Goal: Navigation & Orientation: Find specific page/section

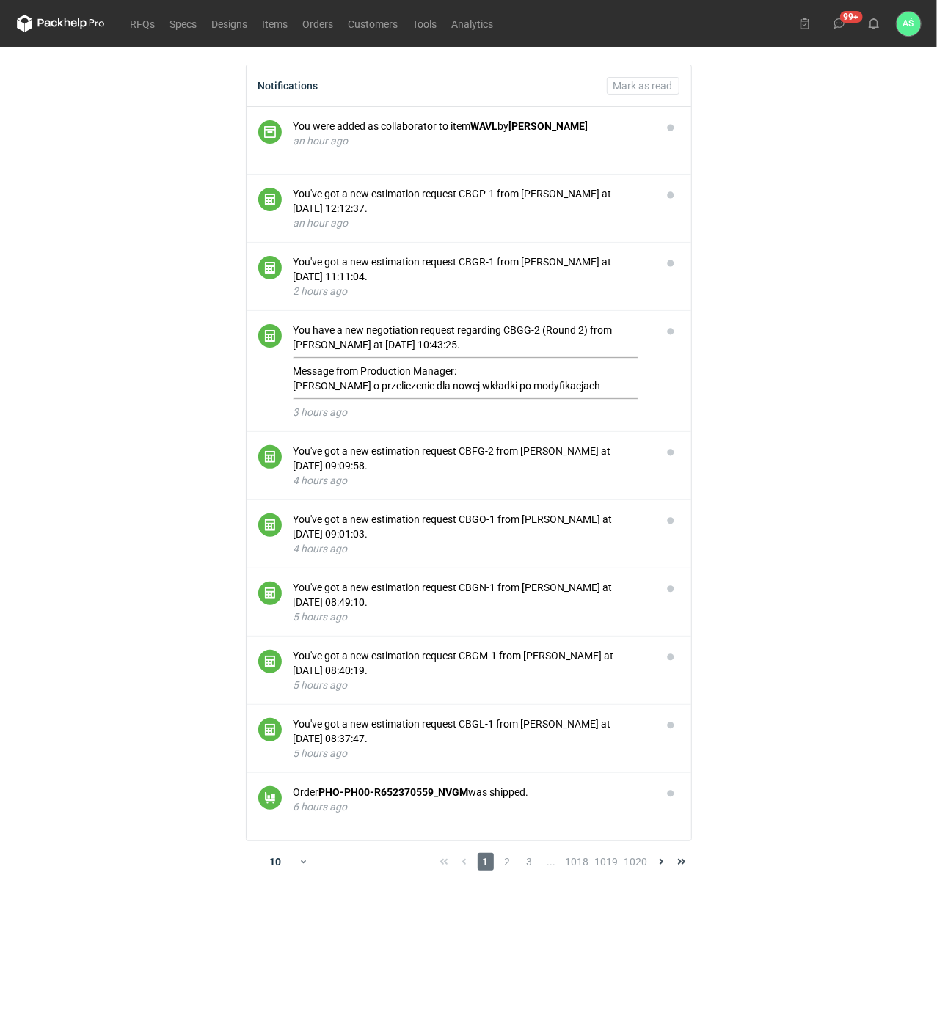
click at [772, 285] on main "Notifications [PERSON_NAME] as read You were added as collaborator to item WAVL…" at bounding box center [468, 531] width 915 height 968
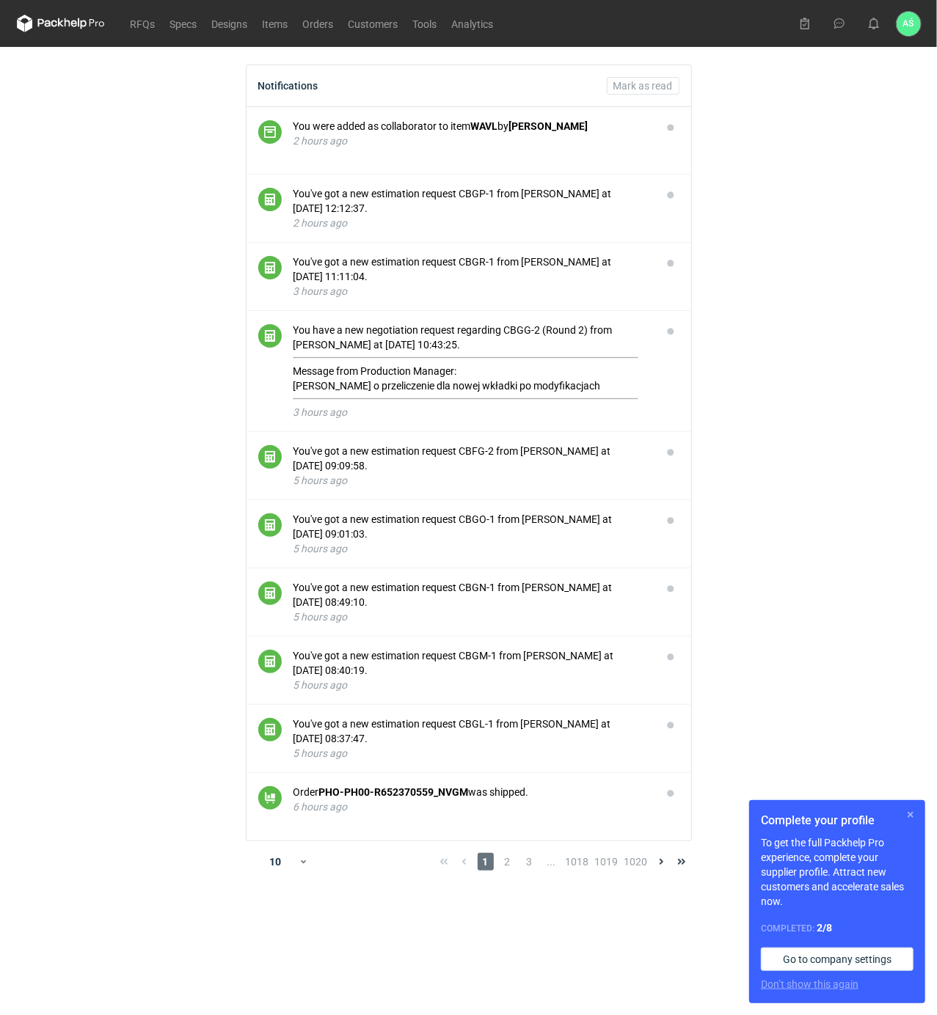
click at [910, 819] on button "button" at bounding box center [911, 815] width 18 height 18
